Goal: Task Accomplishment & Management: Use online tool/utility

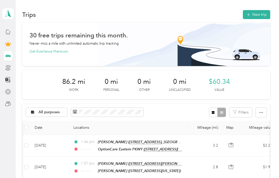
scroll to position [0, 45]
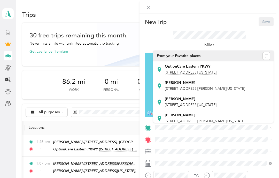
click at [208, 71] on span "[STREET_ADDRESS][US_STATE]" at bounding box center [191, 72] width 52 height 5
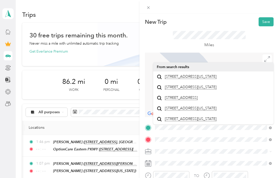
click at [195, 78] on span "[STREET_ADDRESS][US_STATE]" at bounding box center [191, 76] width 52 height 5
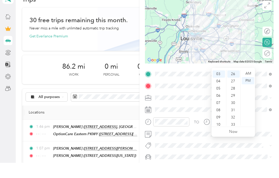
scroll to position [21, 0]
click at [234, 111] on div "52" at bounding box center [233, 114] width 12 height 7
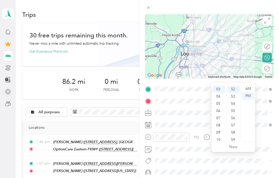
scroll to position [0, 0]
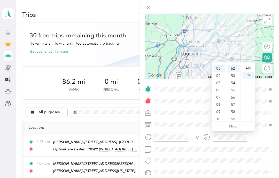
click at [252, 6] on div at bounding box center [208, 7] width 139 height 14
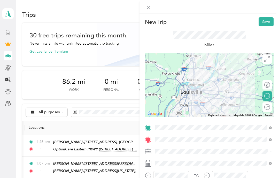
click at [268, 20] on button "Save" at bounding box center [265, 21] width 15 height 9
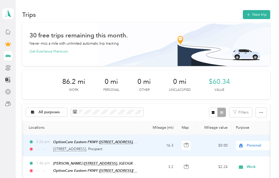
click at [250, 144] on span "Personal" at bounding box center [269, 146] width 47 height 6
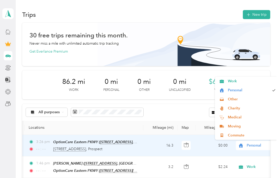
click at [248, 79] on span "Work" at bounding box center [251, 80] width 48 height 5
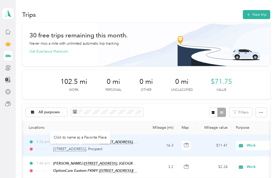
click at [76, 147] on span "[STREET_ADDRESS]" at bounding box center [77, 149] width 49 height 5
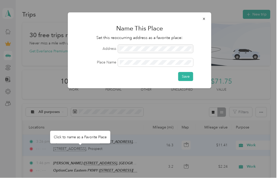
scroll to position [21, 0]
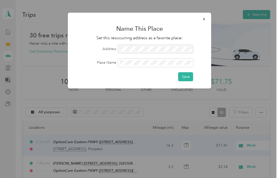
click at [188, 75] on button "Save" at bounding box center [185, 76] width 15 height 9
